Goal: Ask a question: Seek information or help from site administrators or community

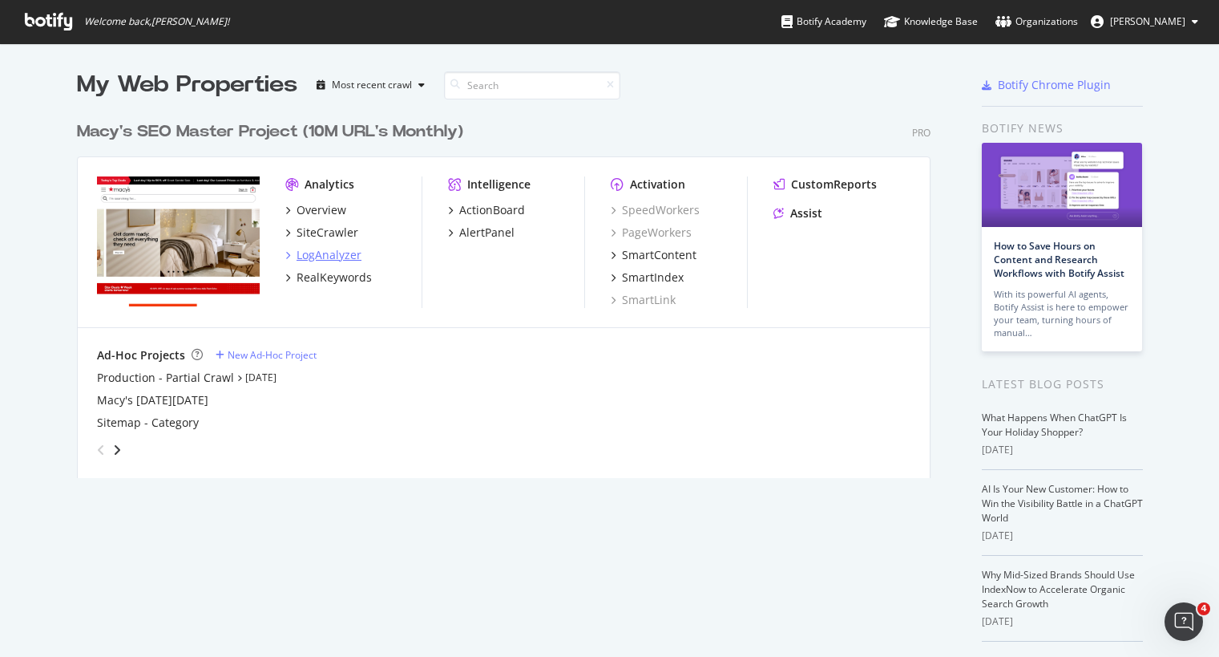
click at [313, 254] on div "LogAnalyzer" at bounding box center [329, 255] width 65 height 16
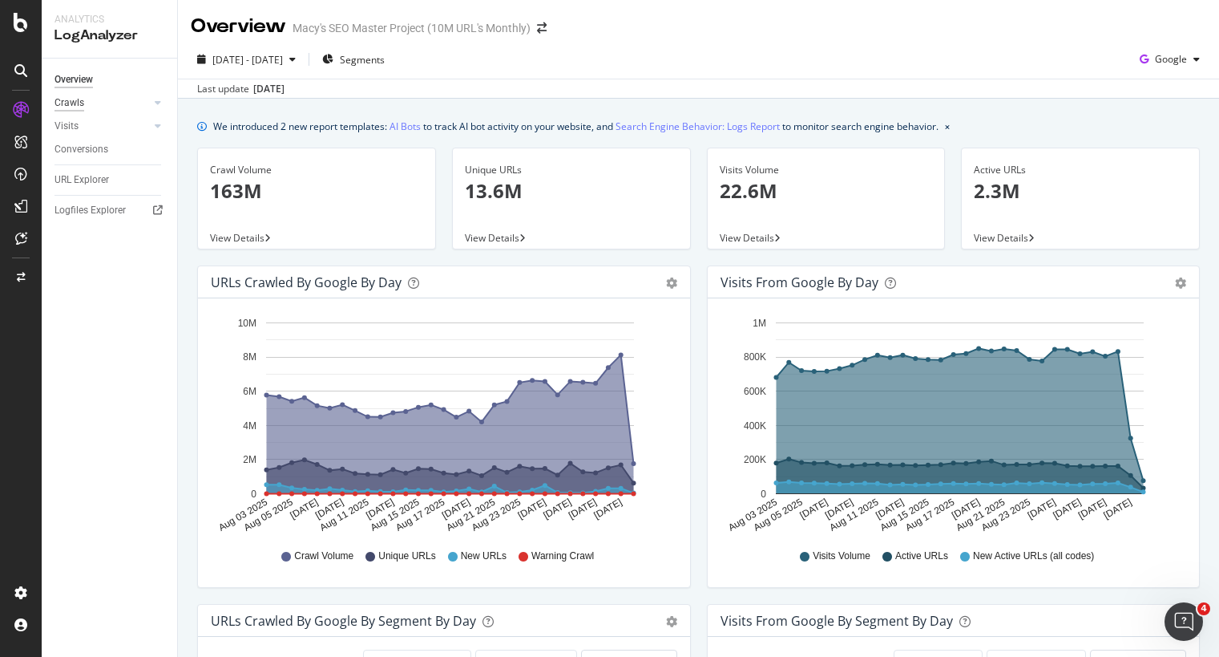
click at [79, 107] on div "Crawls" at bounding box center [70, 103] width 30 height 17
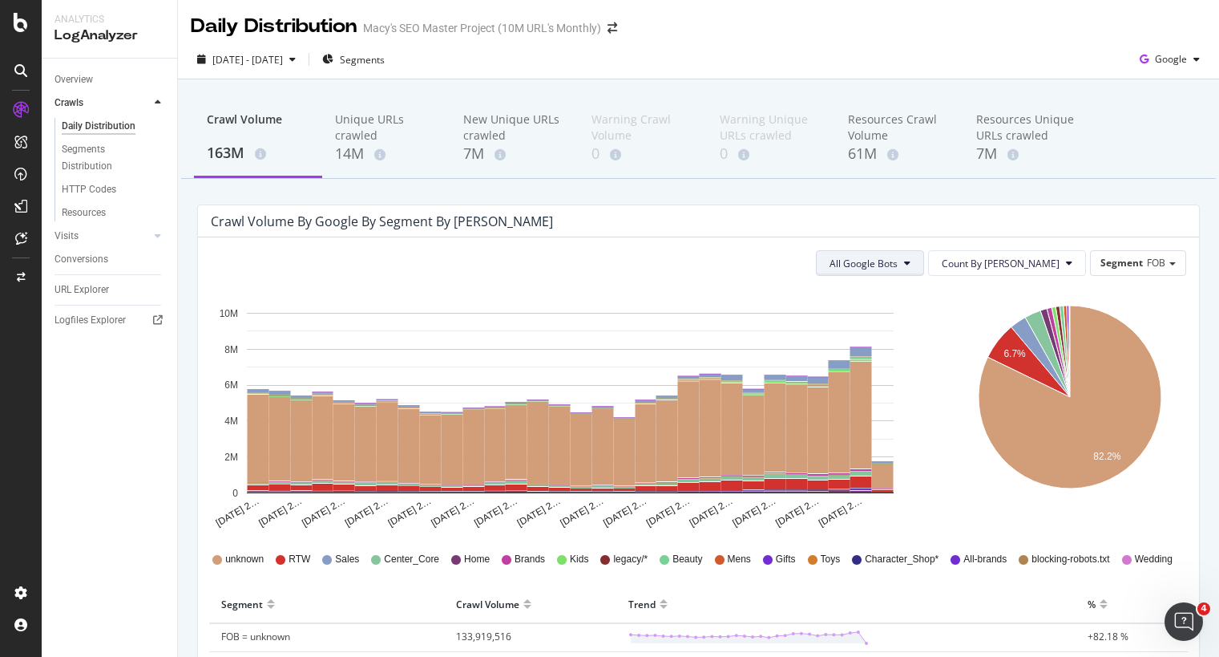
click at [898, 264] on span "All Google Bots" at bounding box center [864, 264] width 68 height 14
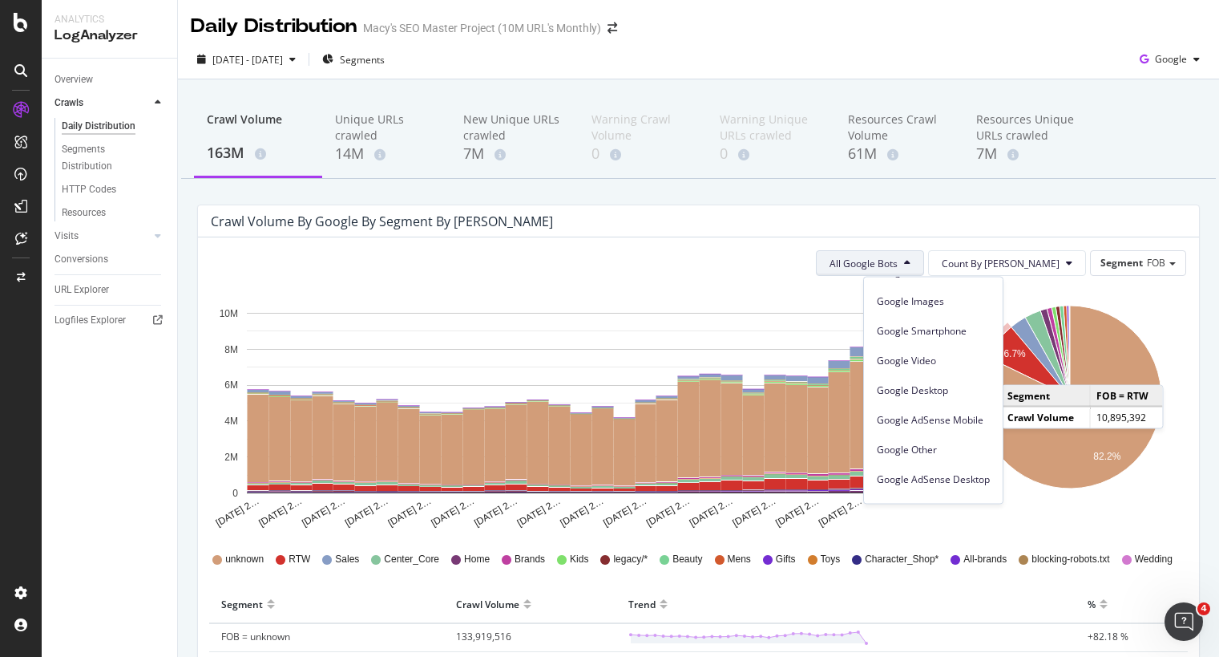
scroll to position [136, 0]
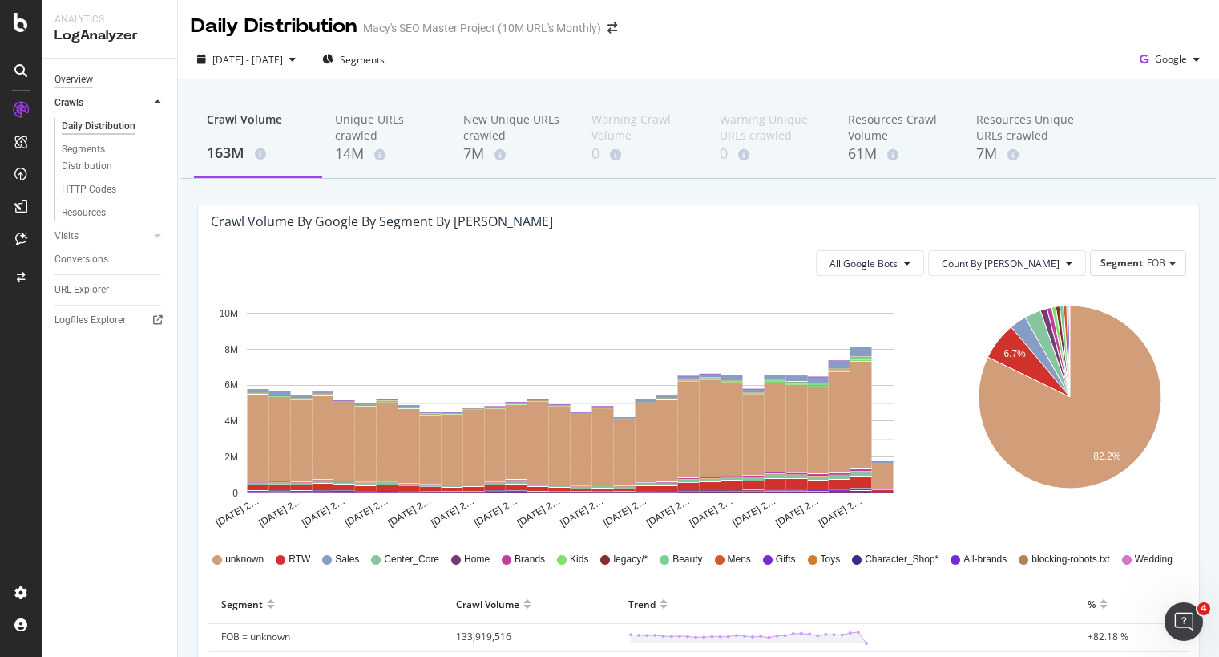
click at [73, 83] on div "Overview" at bounding box center [74, 79] width 38 height 17
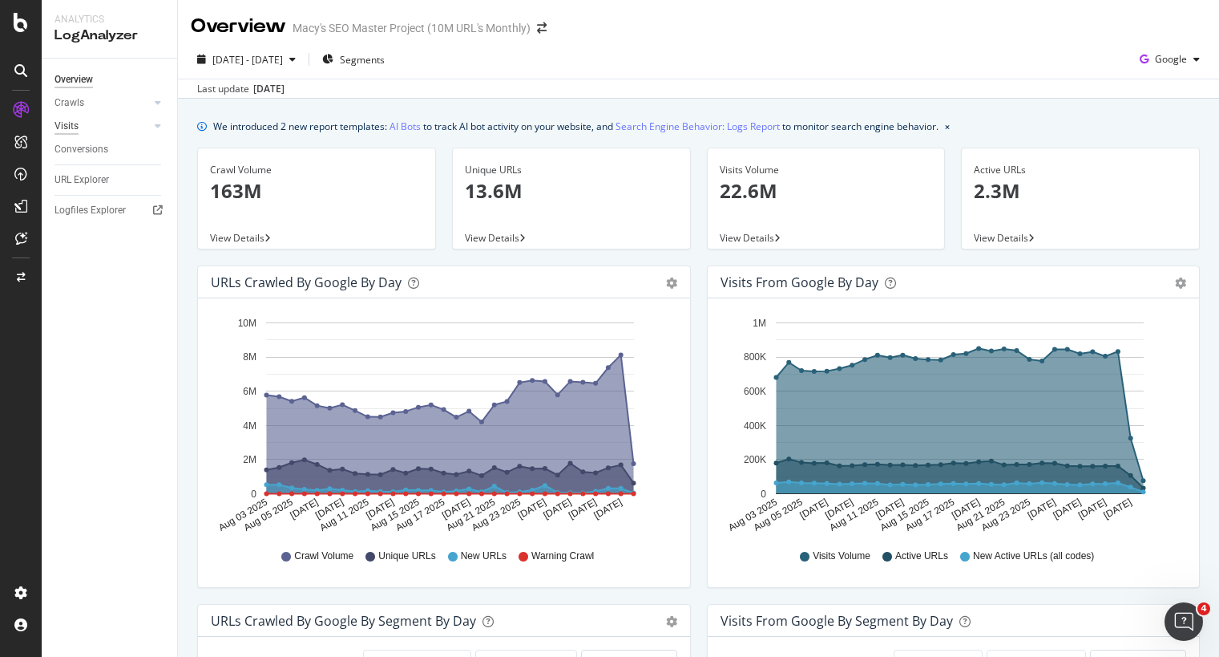
click at [75, 132] on div "Visits" at bounding box center [67, 126] width 24 height 17
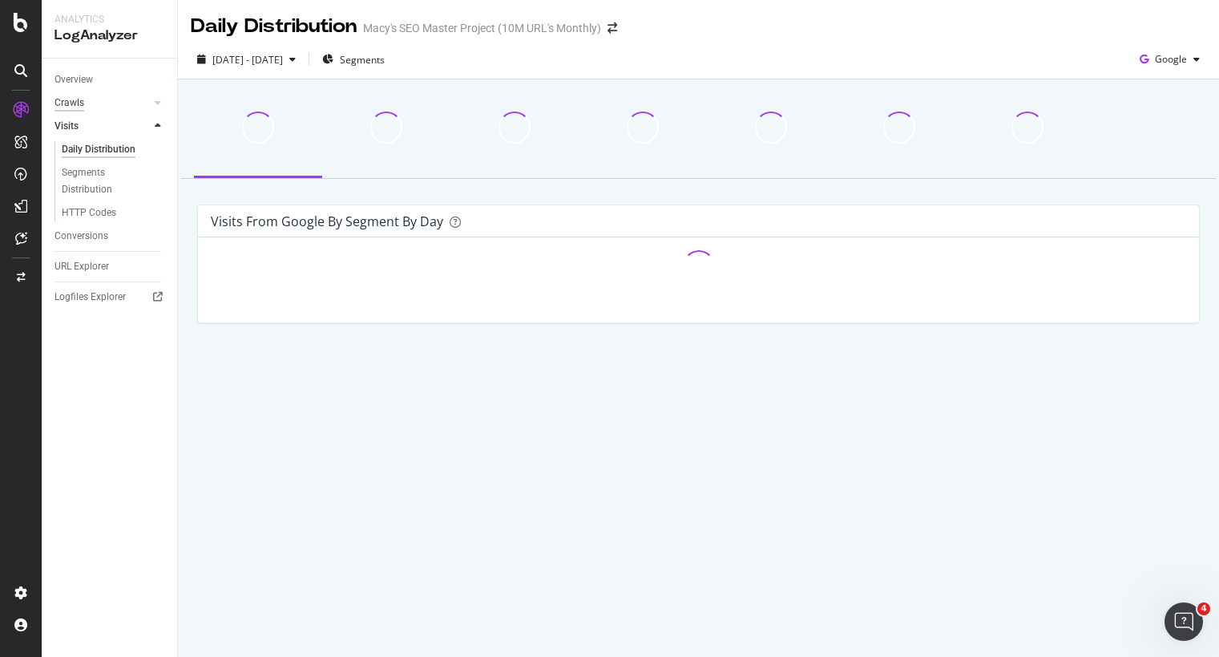
click at [71, 106] on div "Crawls" at bounding box center [70, 103] width 30 height 17
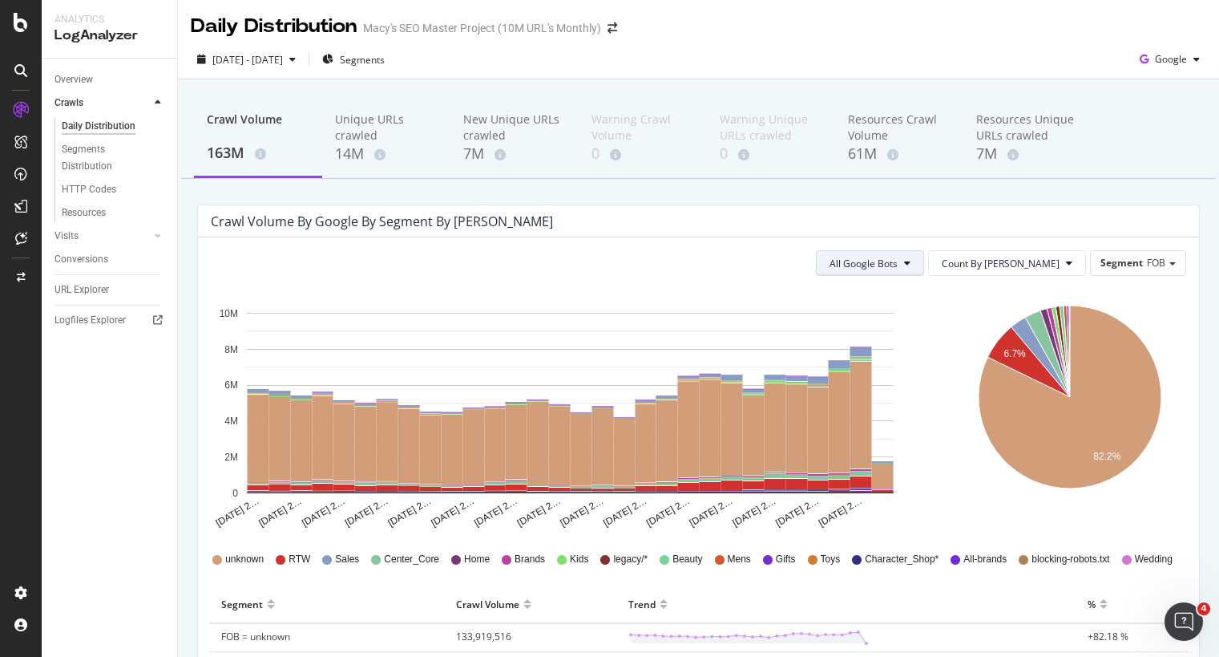
click at [898, 268] on span "All Google Bots" at bounding box center [864, 264] width 68 height 14
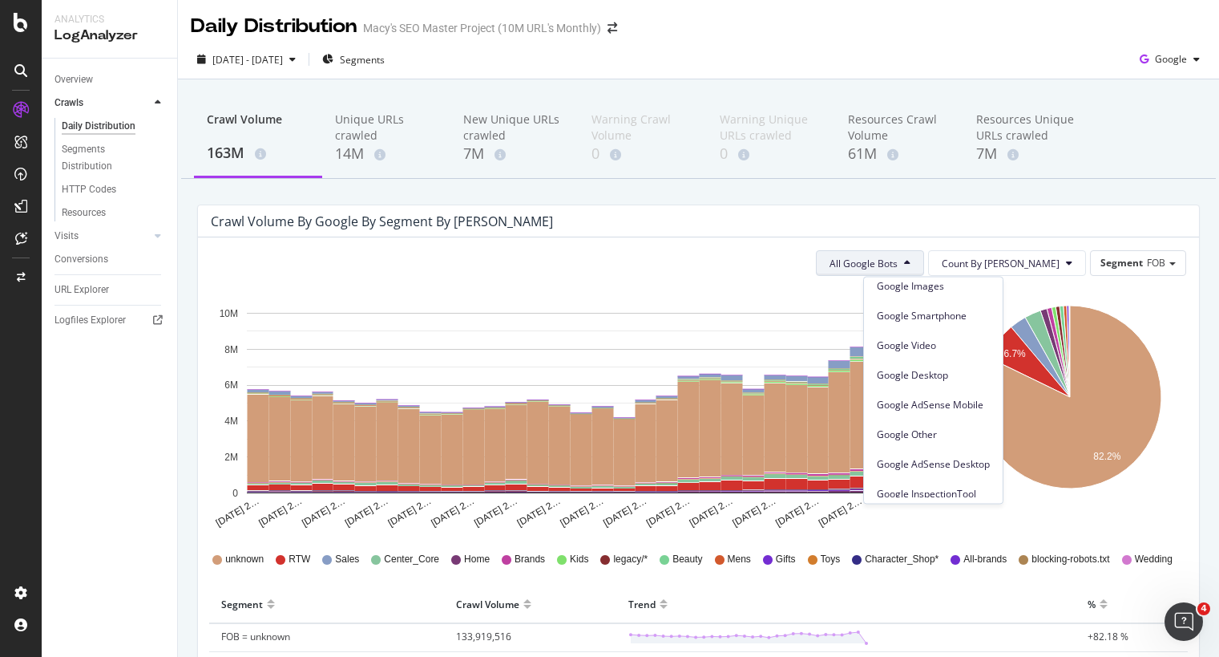
scroll to position [136, 0]
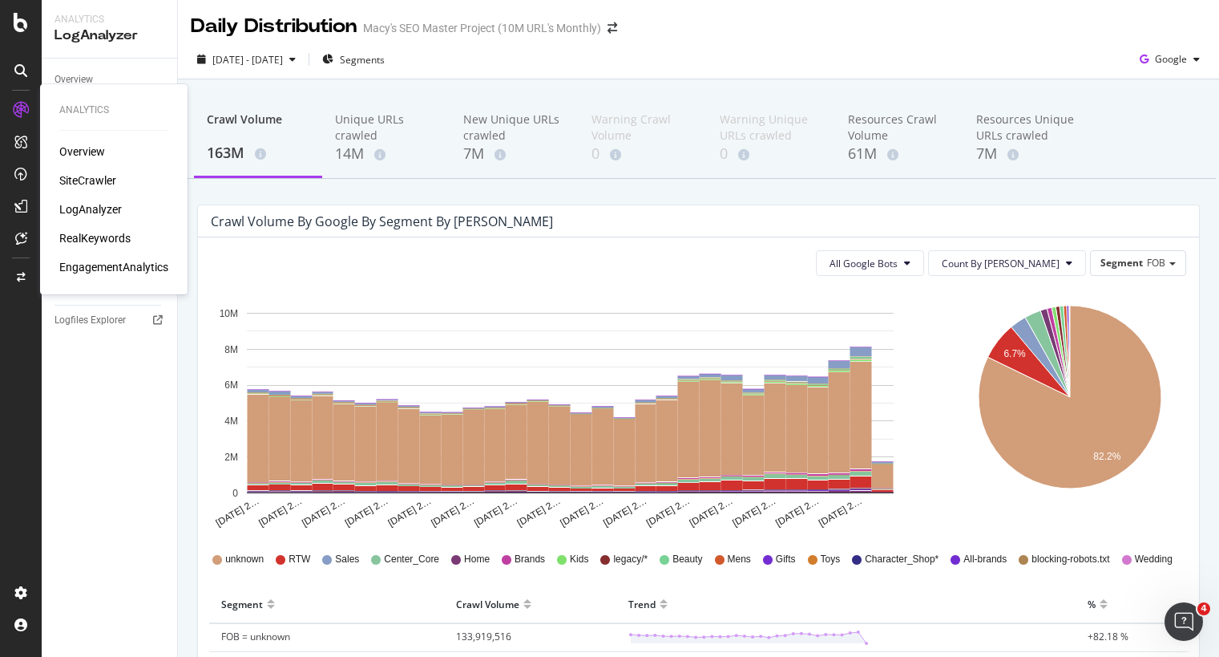
click at [88, 184] on div "SiteCrawler" at bounding box center [87, 180] width 57 height 16
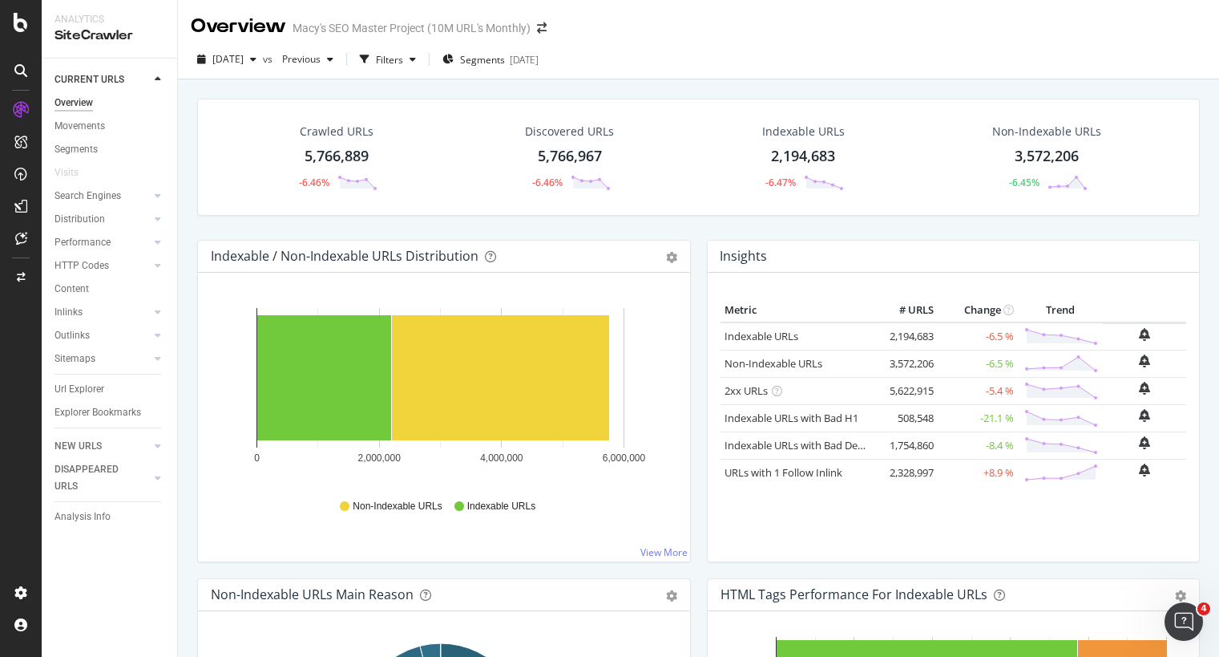
click at [32, 72] on div at bounding box center [21, 71] width 26 height 26
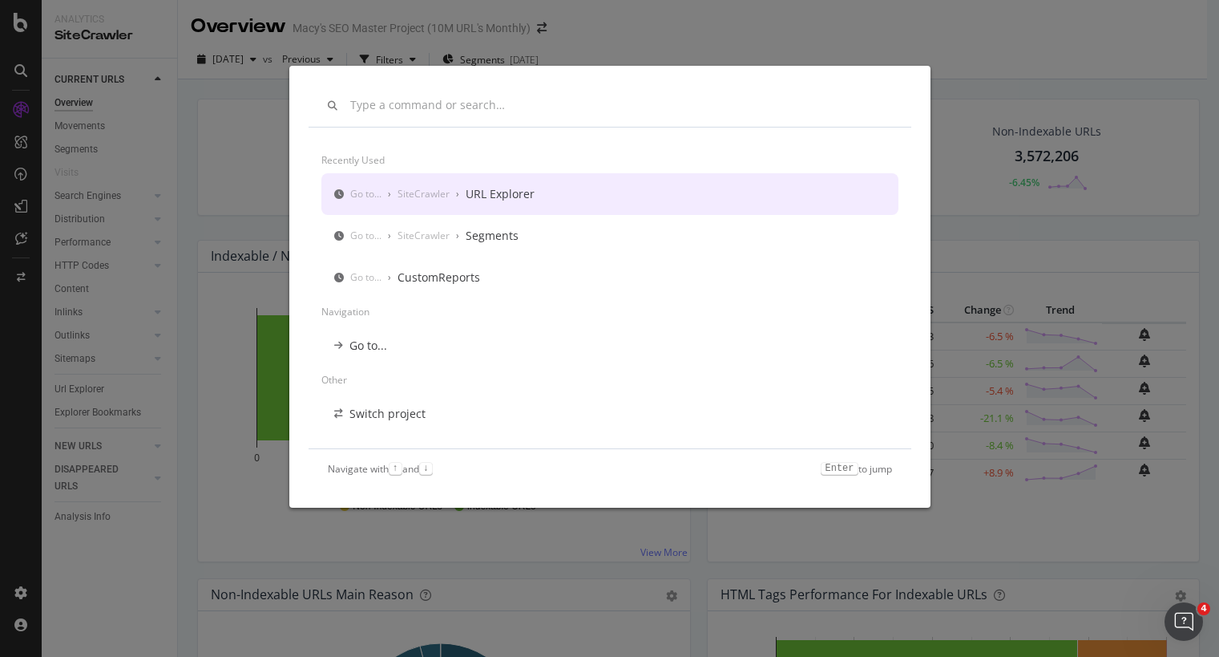
click at [417, 107] on input "modal" at bounding box center [621, 106] width 542 height 14
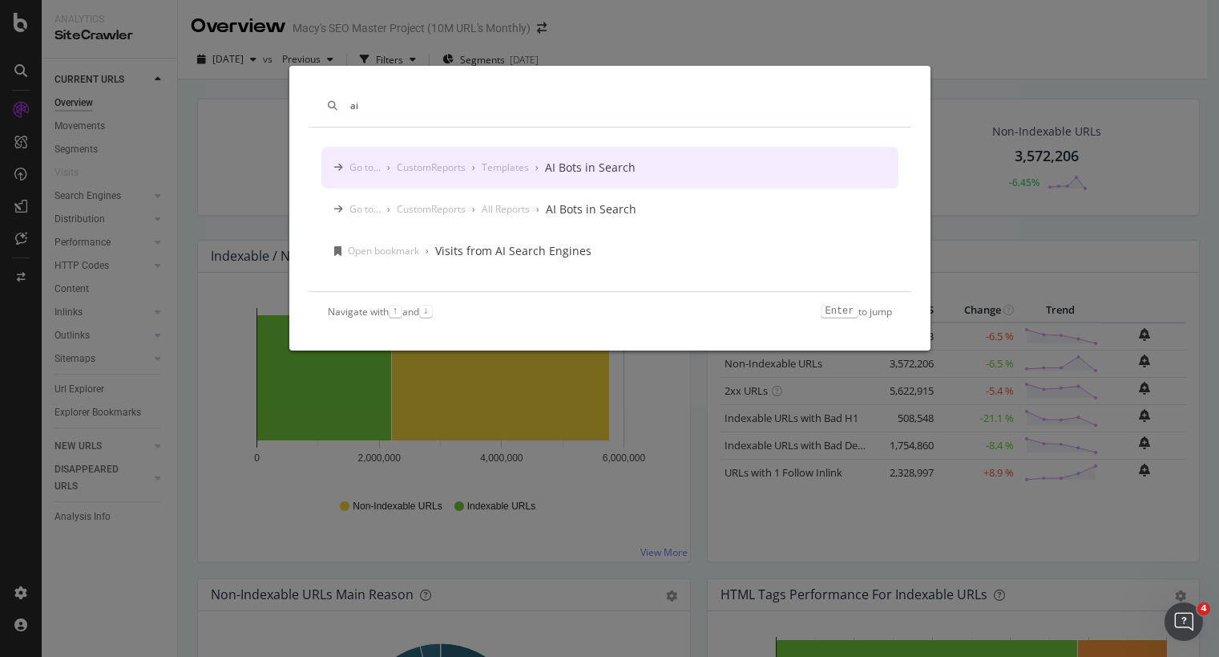
type input "ai"
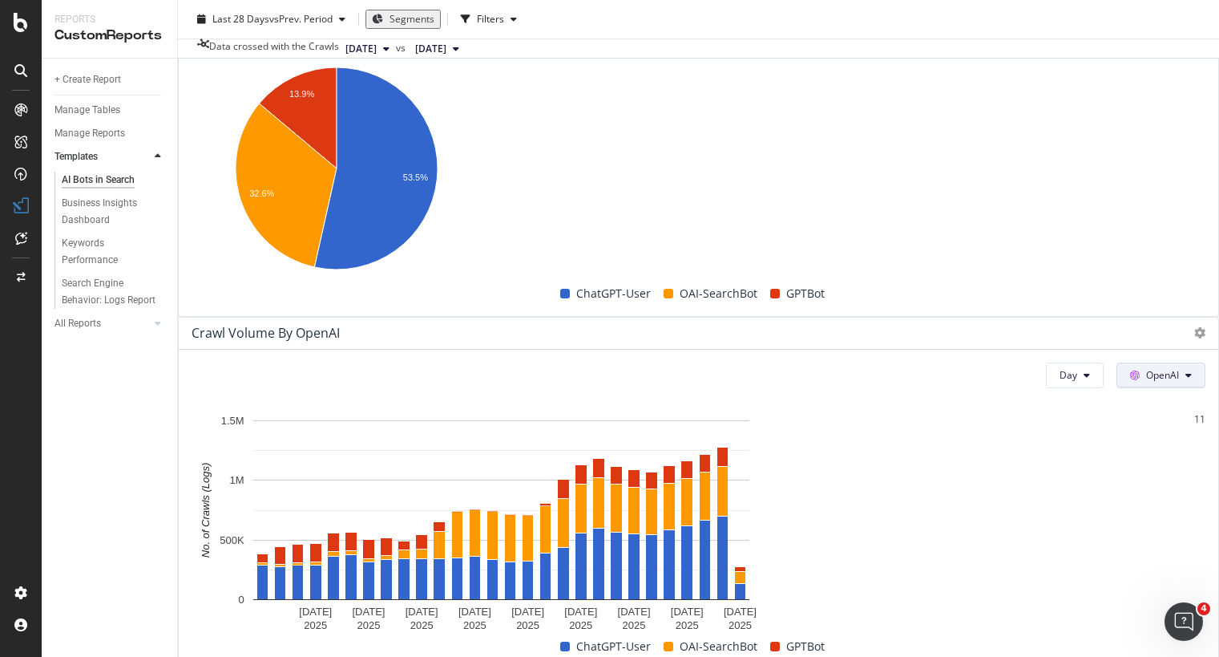
scroll to position [1336, 0]
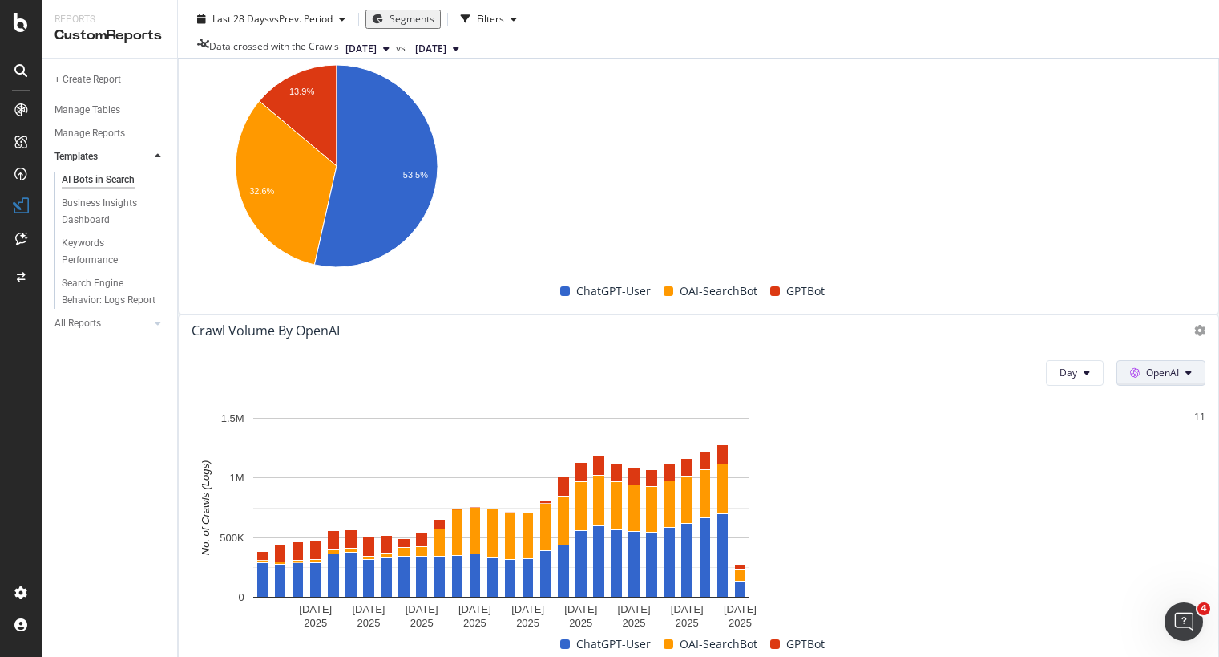
click at [1146, 366] on span "OpenAI" at bounding box center [1162, 373] width 33 height 14
click at [1129, 310] on div "Other AI Bots" at bounding box center [1135, 320] width 111 height 30
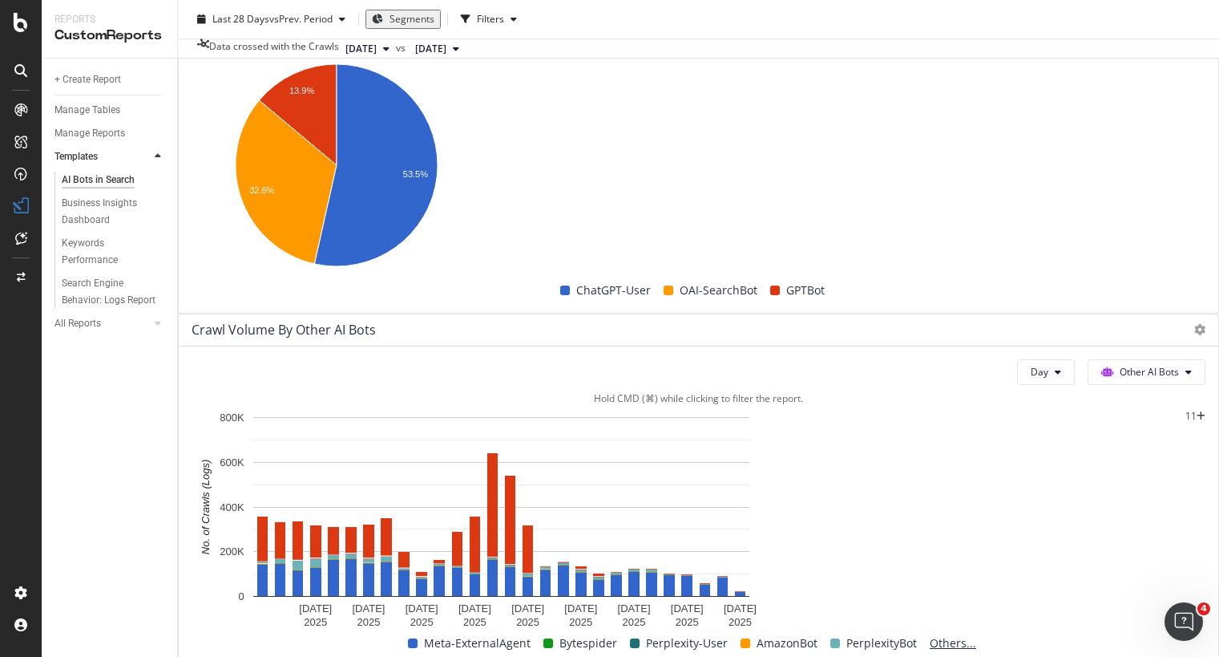
click at [983, 633] on span "Others..." at bounding box center [953, 642] width 59 height 19
click at [26, 234] on icon at bounding box center [21, 238] width 12 height 13
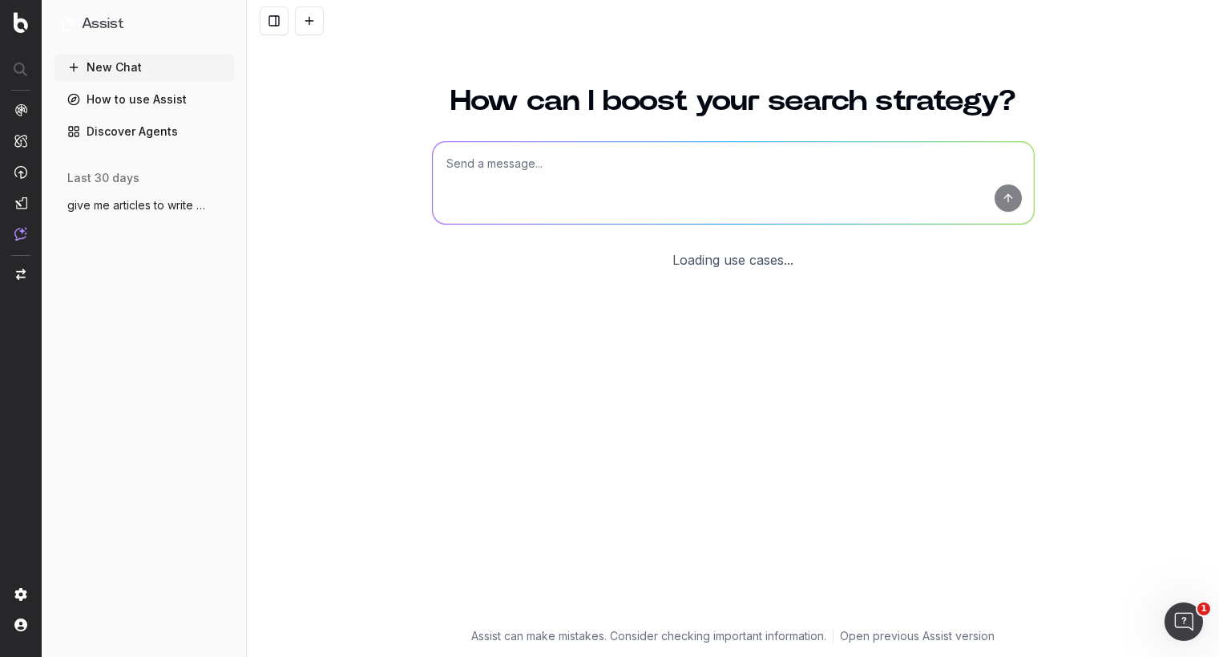
click at [497, 167] on textarea at bounding box center [733, 183] width 601 height 82
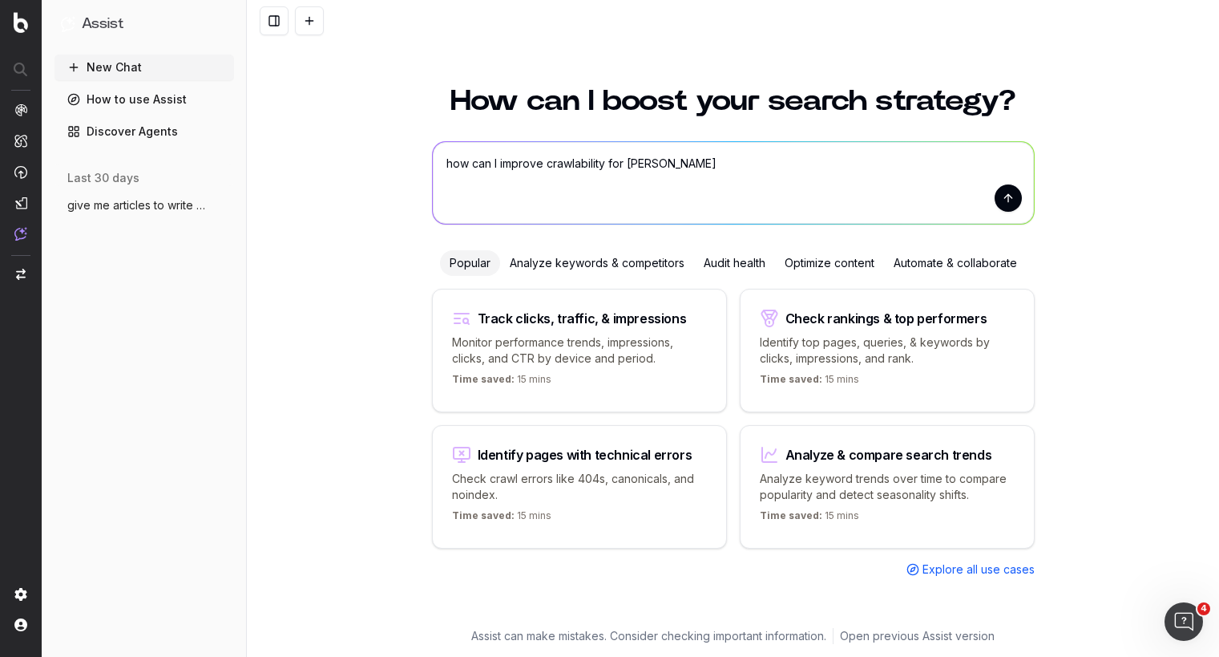
type textarea "how can I improve crawlability for [PERSON_NAME]"
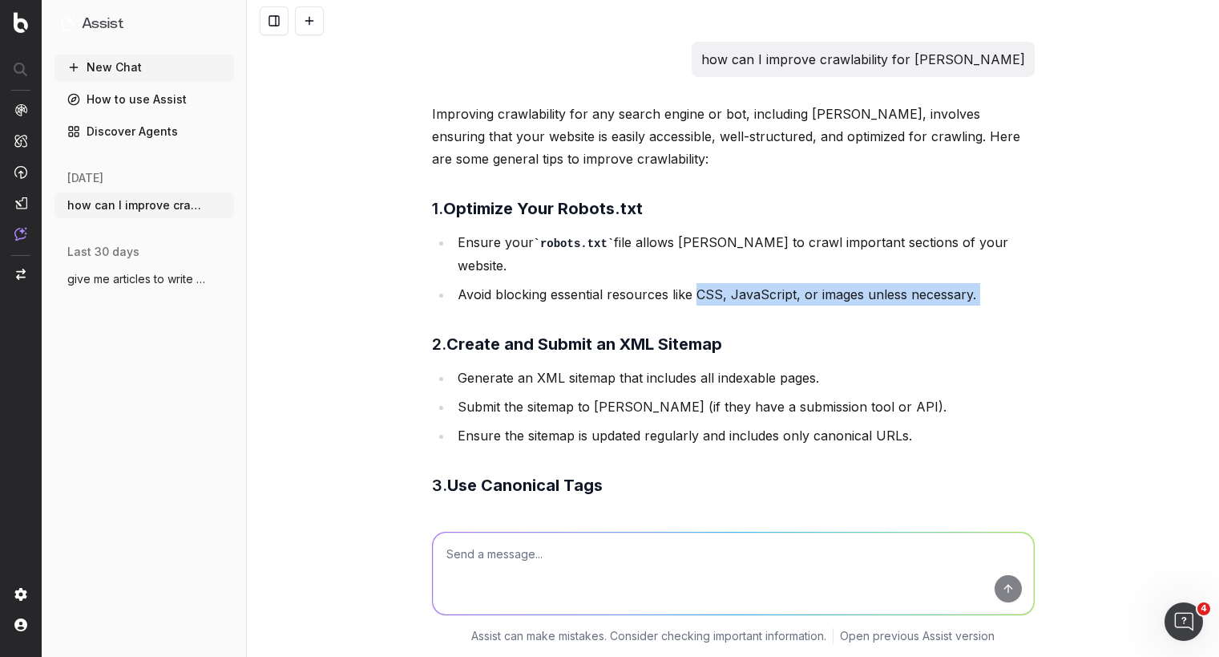
drag, startPoint x: 689, startPoint y: 273, endPoint x: 835, endPoint y: 283, distance: 145.4
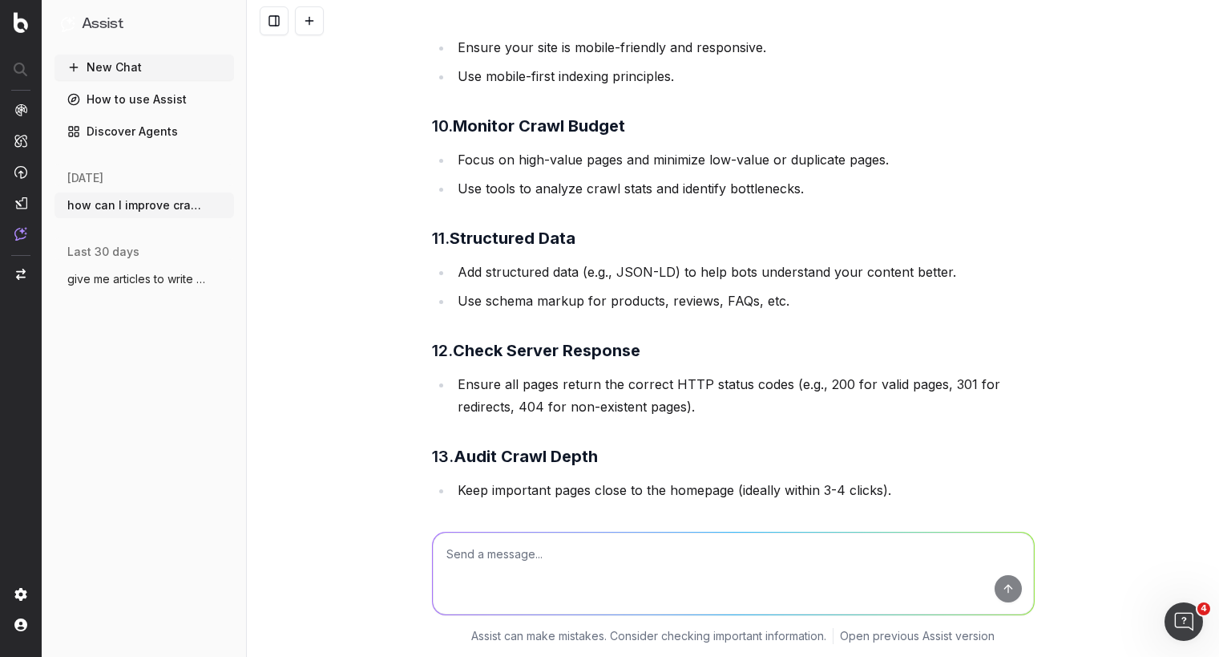
scroll to position [1192, 0]
